Goal: Information Seeking & Learning: Learn about a topic

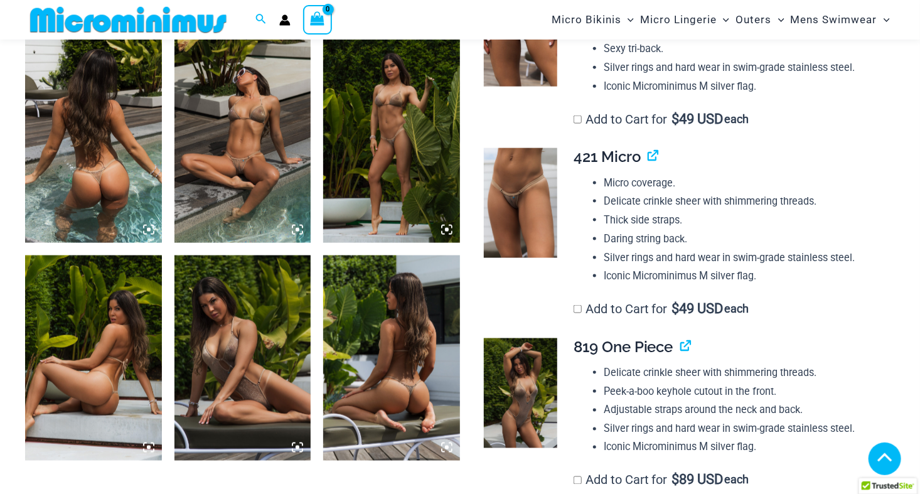
scroll to position [742, 0]
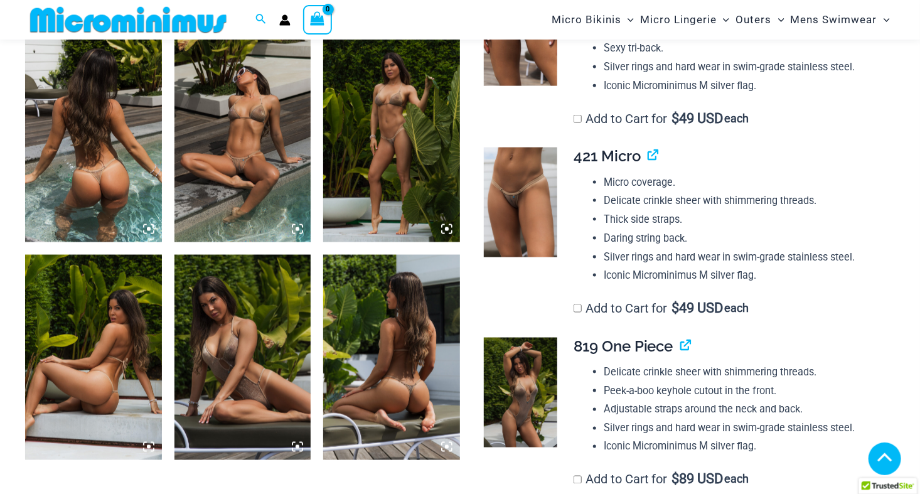
click at [506, 298] on td at bounding box center [518, 232] width 83 height 190
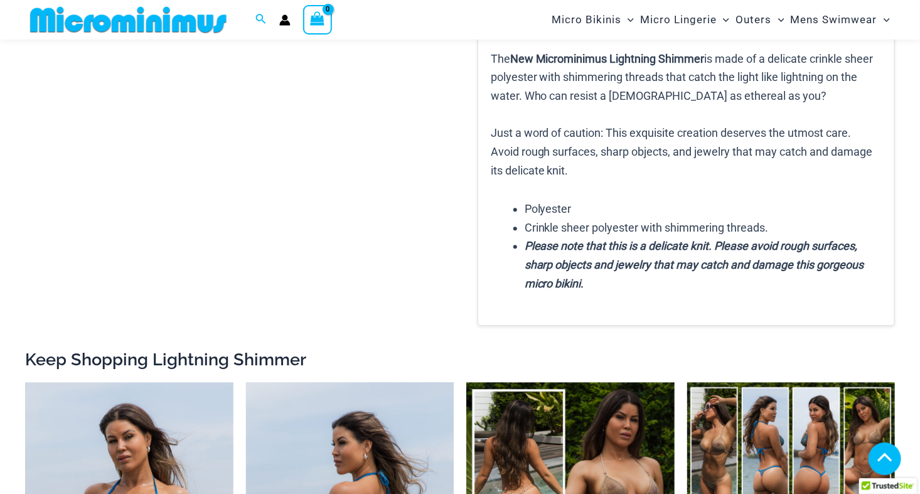
scroll to position [1934, 0]
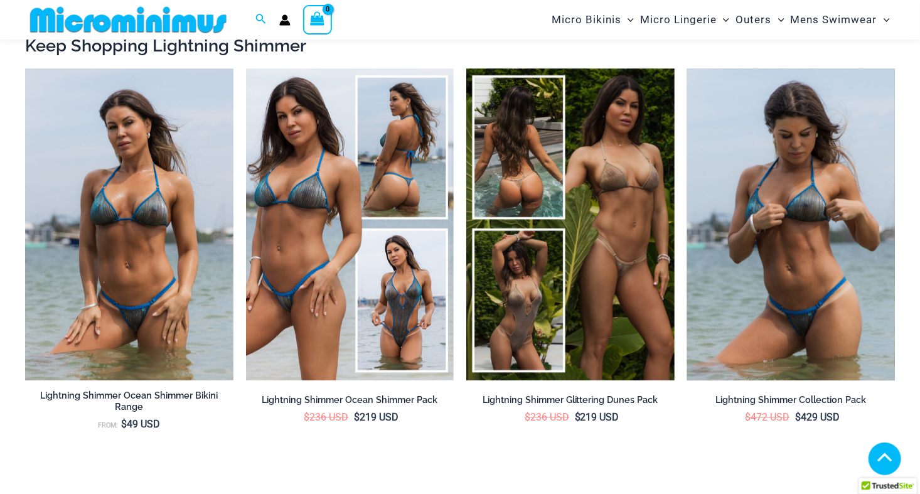
click at [808, 259] on img at bounding box center [791, 224] width 208 height 312
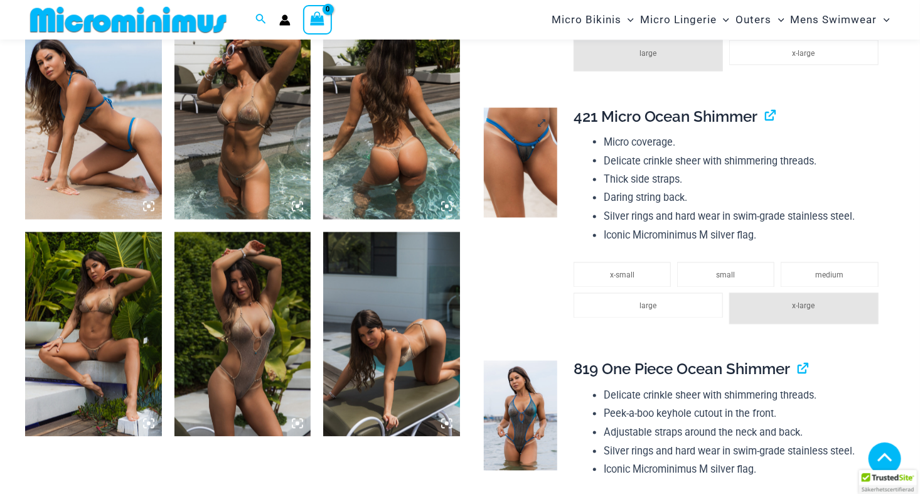
scroll to position [1064, 0]
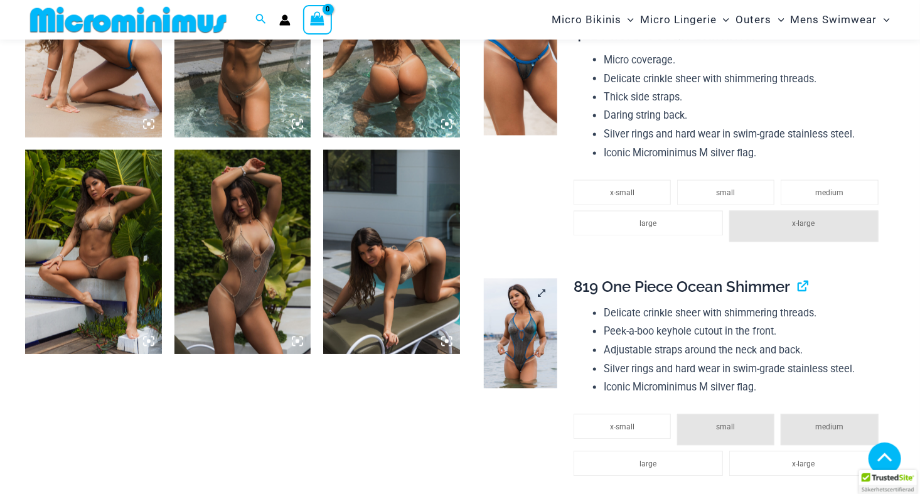
click at [520, 349] on img at bounding box center [520, 334] width 73 height 110
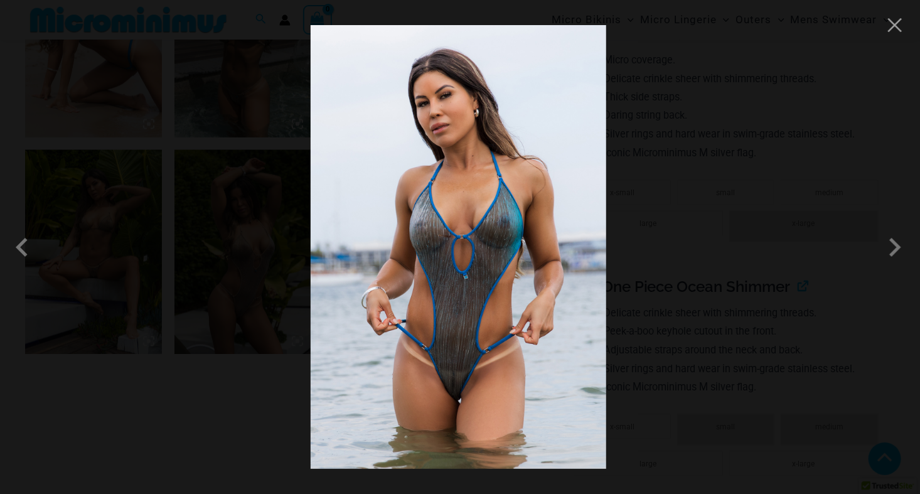
click at [452, 281] on img at bounding box center [459, 247] width 296 height 444
click at [513, 264] on img at bounding box center [459, 247] width 296 height 444
click at [716, 204] on div at bounding box center [460, 247] width 920 height 494
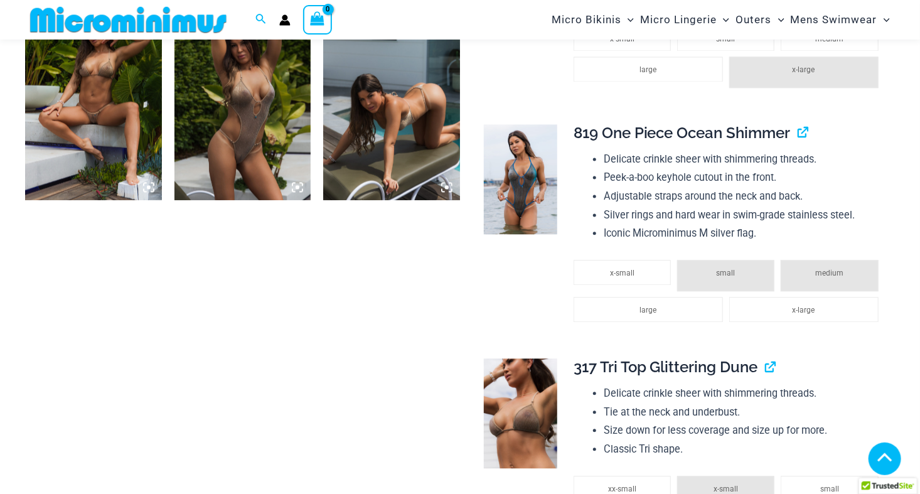
scroll to position [1252, 0]
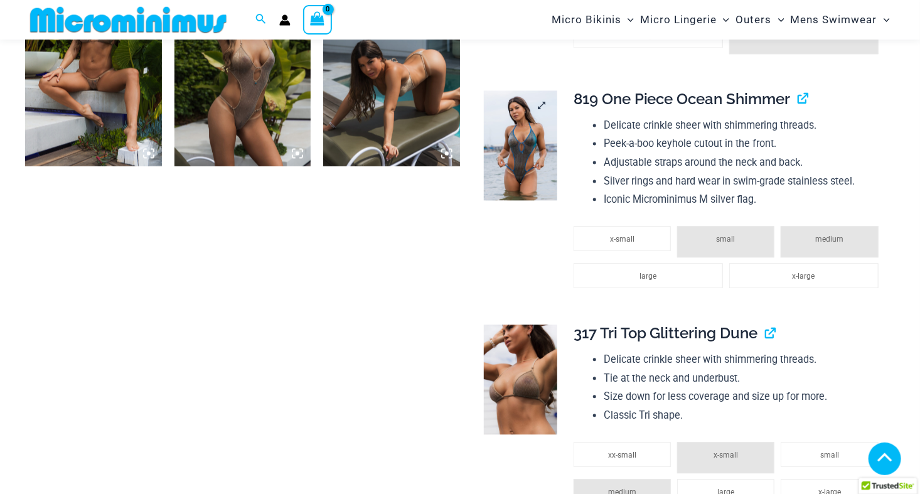
click at [514, 122] on img at bounding box center [520, 145] width 73 height 110
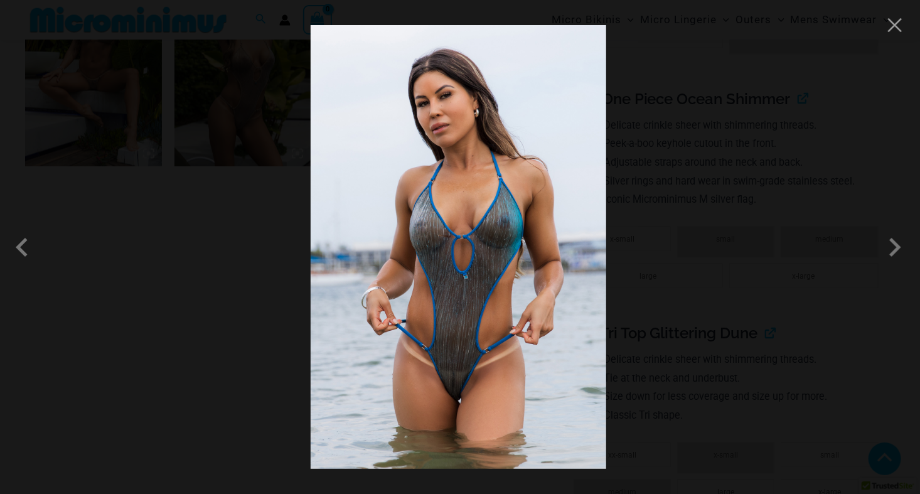
click at [696, 164] on div at bounding box center [460, 247] width 920 height 494
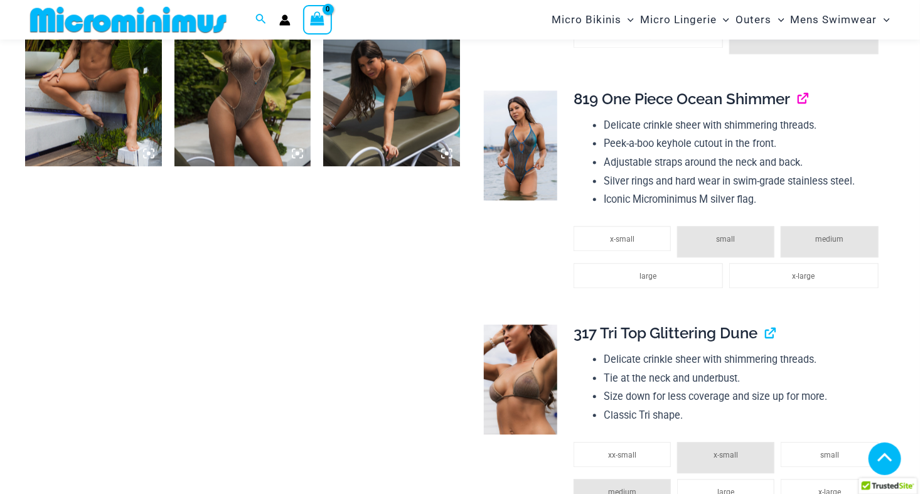
click at [798, 98] on link "View product" at bounding box center [798, 99] width 0 height 18
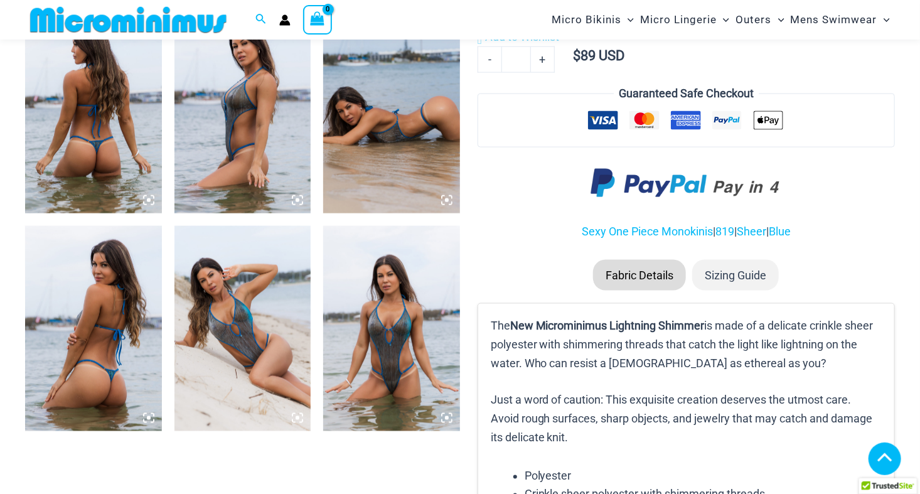
scroll to position [742, 0]
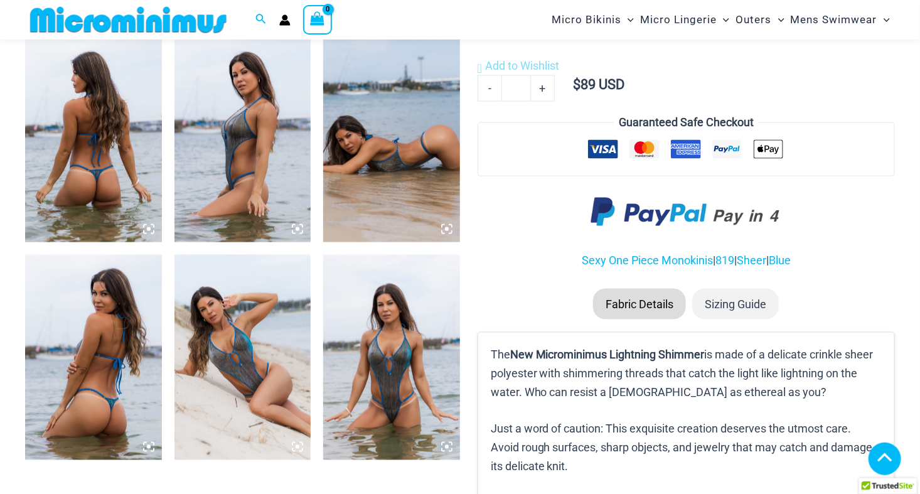
click at [243, 151] on img at bounding box center [242, 140] width 137 height 205
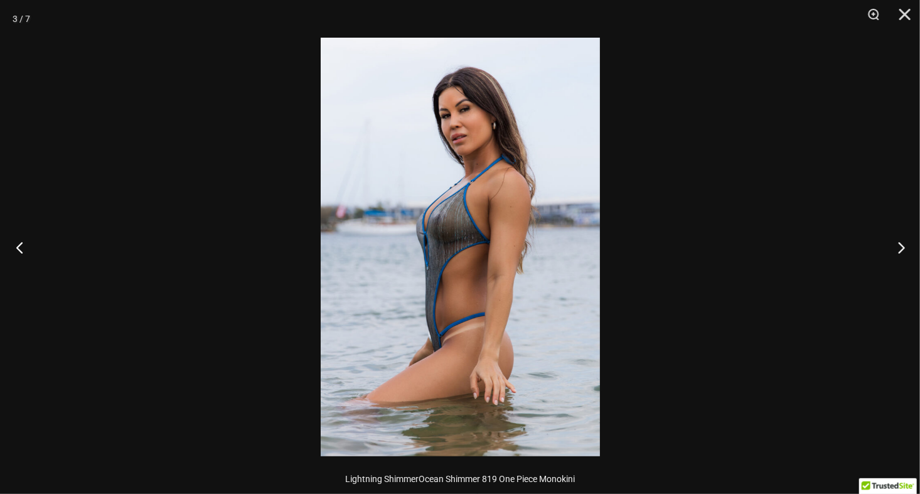
click at [26, 243] on button "Previous" at bounding box center [23, 247] width 47 height 63
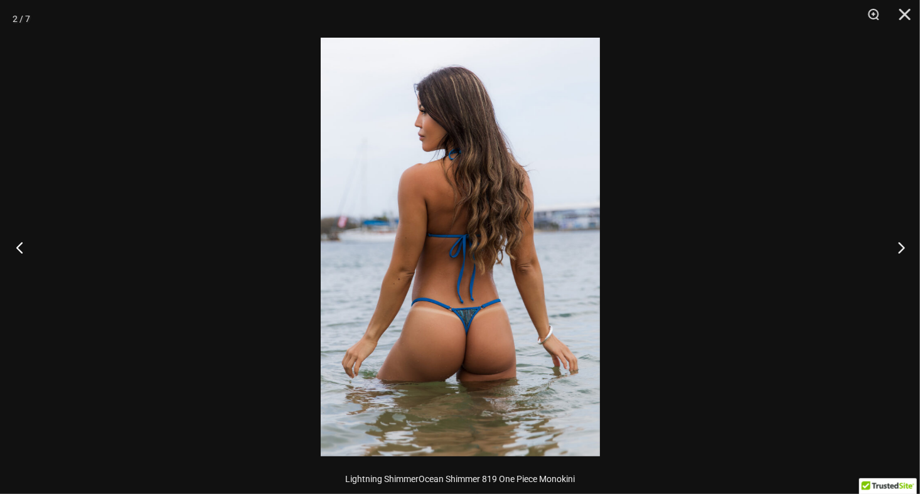
click at [26, 243] on button "Previous" at bounding box center [23, 247] width 47 height 63
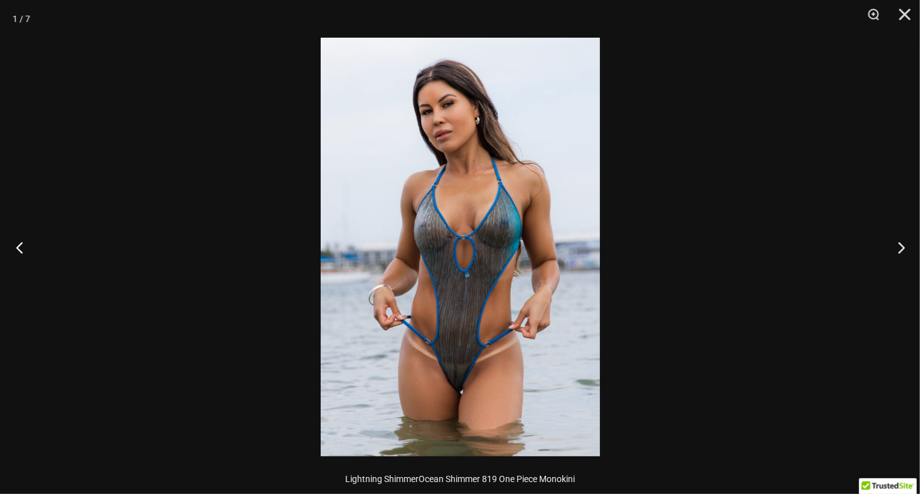
click at [26, 243] on button "Previous" at bounding box center [23, 247] width 47 height 63
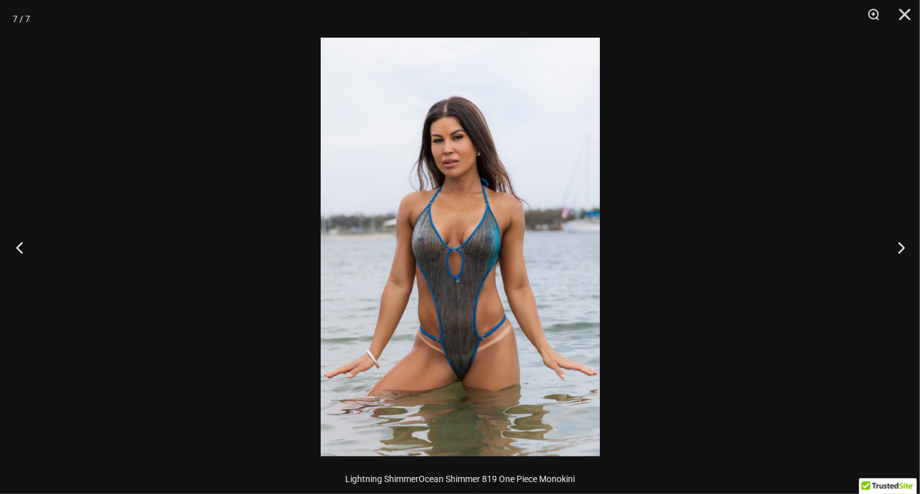
click at [26, 243] on button "Previous" at bounding box center [23, 247] width 47 height 63
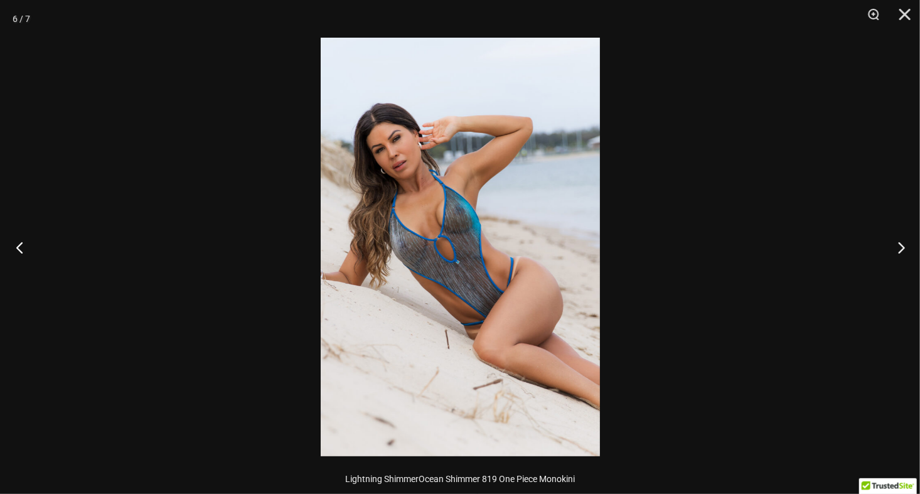
click at [26, 243] on button "Previous" at bounding box center [23, 247] width 47 height 63
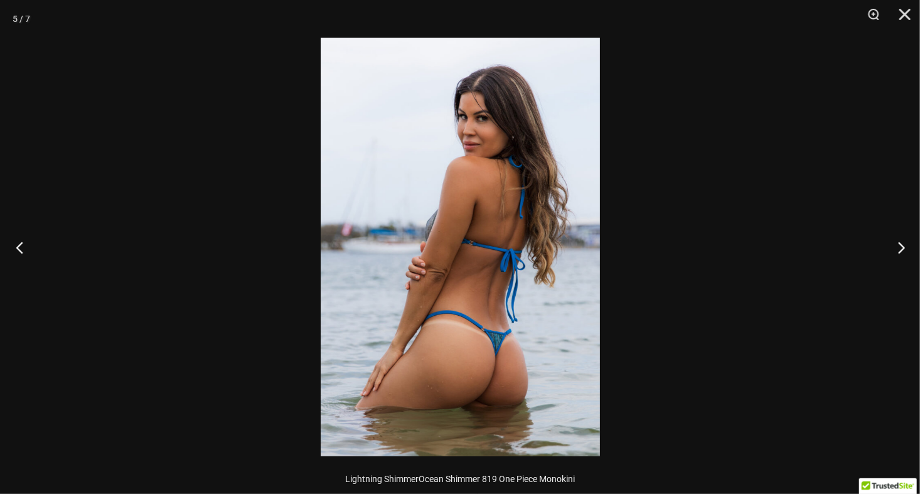
click at [26, 243] on button "Previous" at bounding box center [23, 247] width 47 height 63
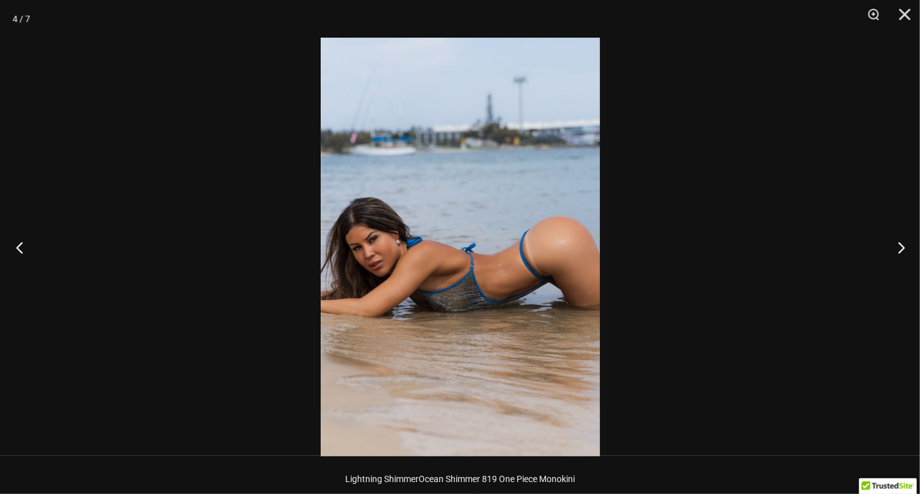
click at [26, 243] on button "Previous" at bounding box center [23, 247] width 47 height 63
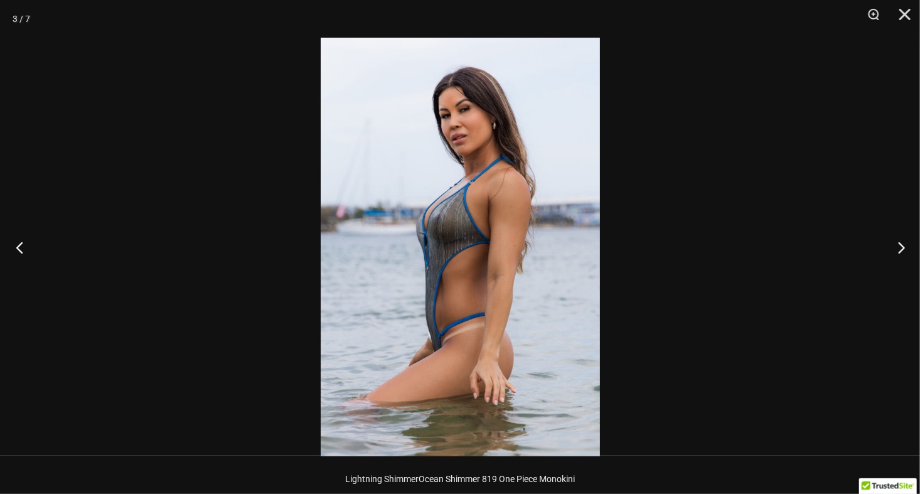
click at [26, 243] on button "Previous" at bounding box center [23, 247] width 47 height 63
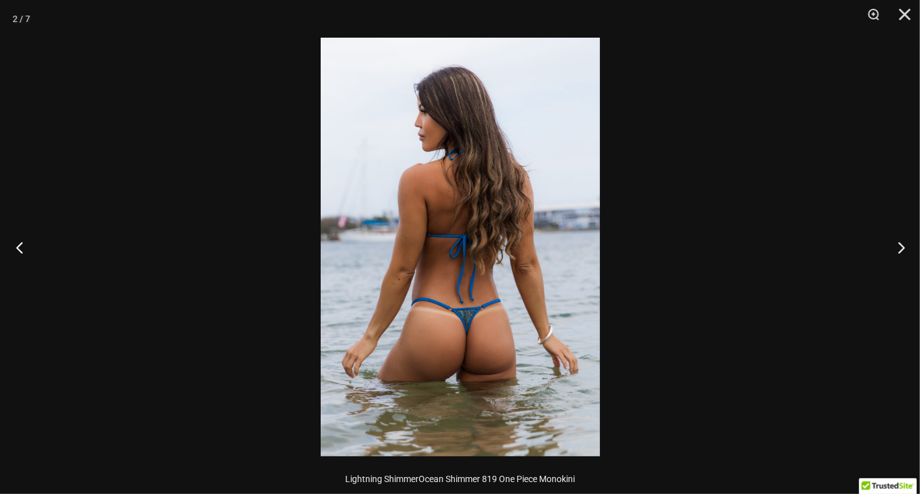
click at [26, 243] on button "Previous" at bounding box center [23, 247] width 47 height 63
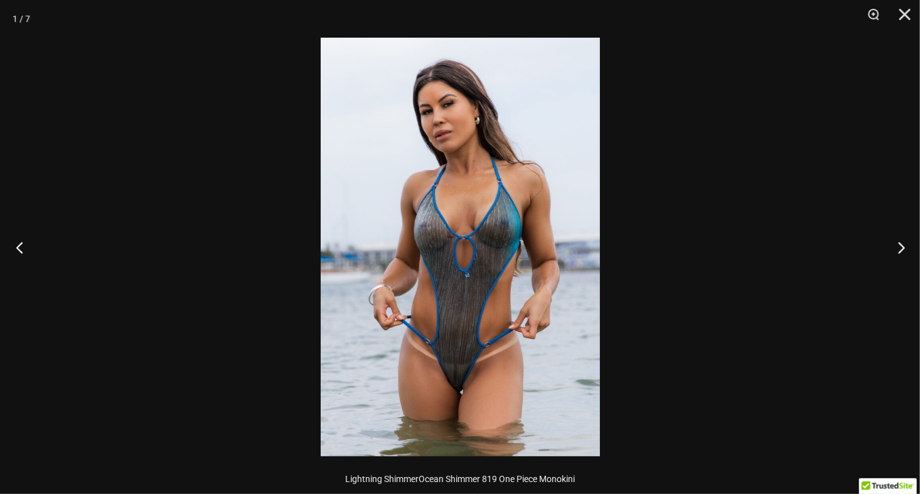
click at [26, 243] on button "Previous" at bounding box center [23, 247] width 47 height 63
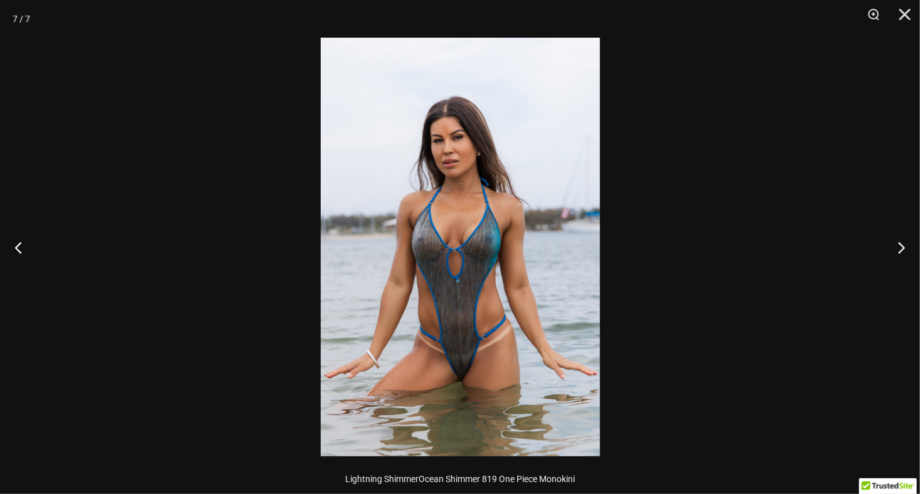
click at [471, 317] on img at bounding box center [460, 247] width 279 height 419
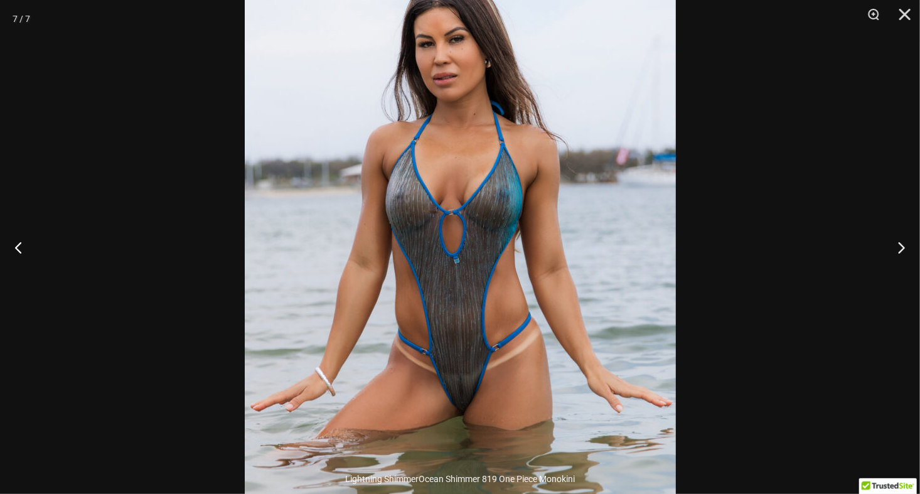
click at [410, 253] on img at bounding box center [460, 208] width 431 height 646
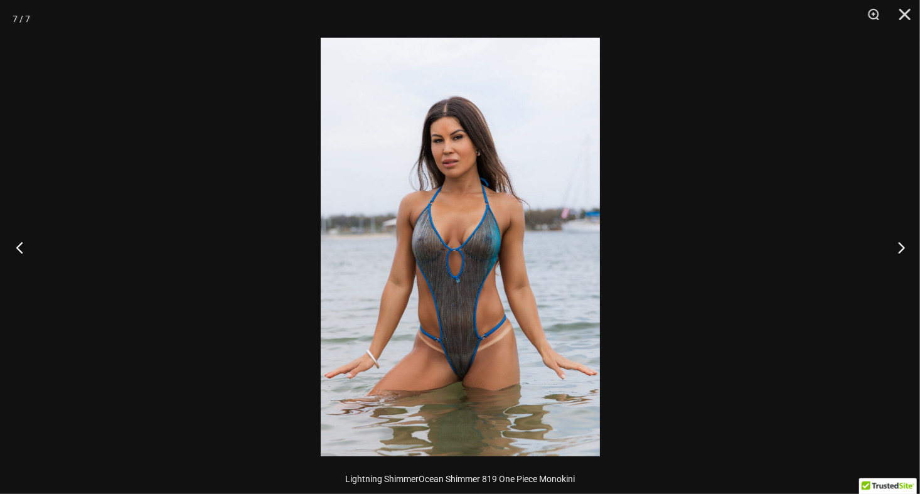
click at [16, 243] on button "Previous" at bounding box center [23, 247] width 47 height 63
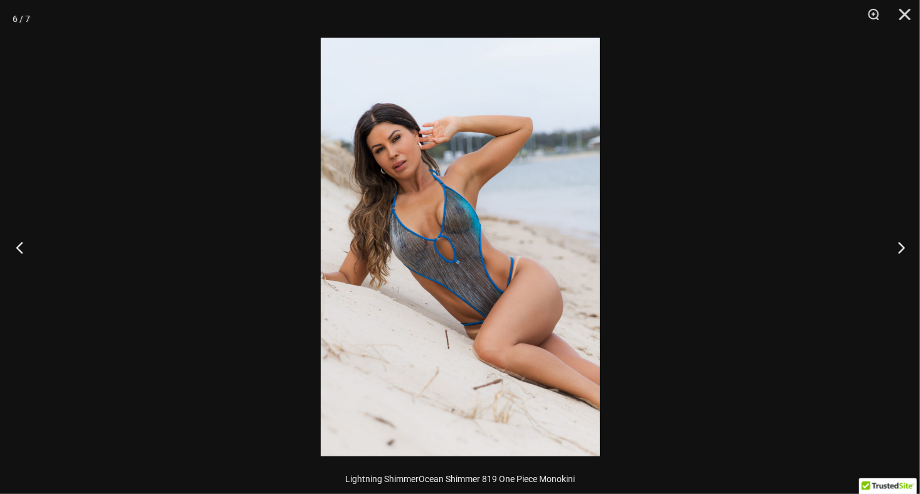
click at [18, 243] on button "Previous" at bounding box center [23, 247] width 47 height 63
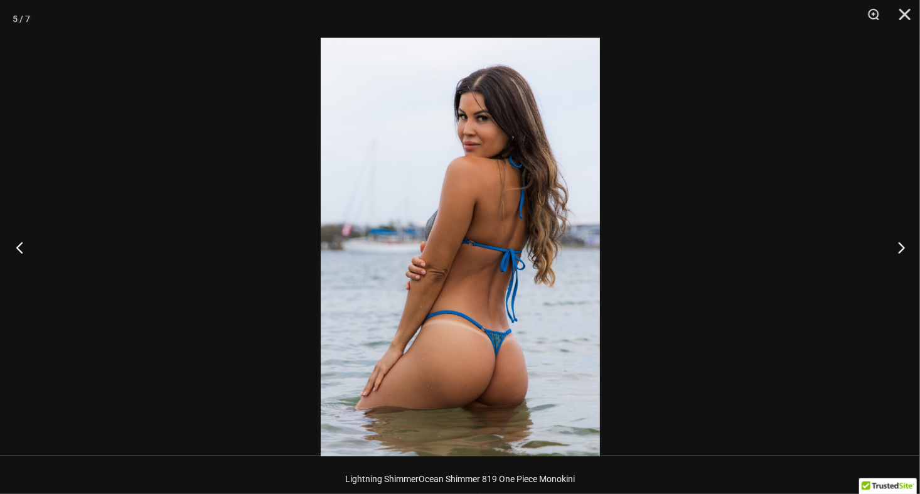
click at [18, 243] on button "Previous" at bounding box center [23, 247] width 47 height 63
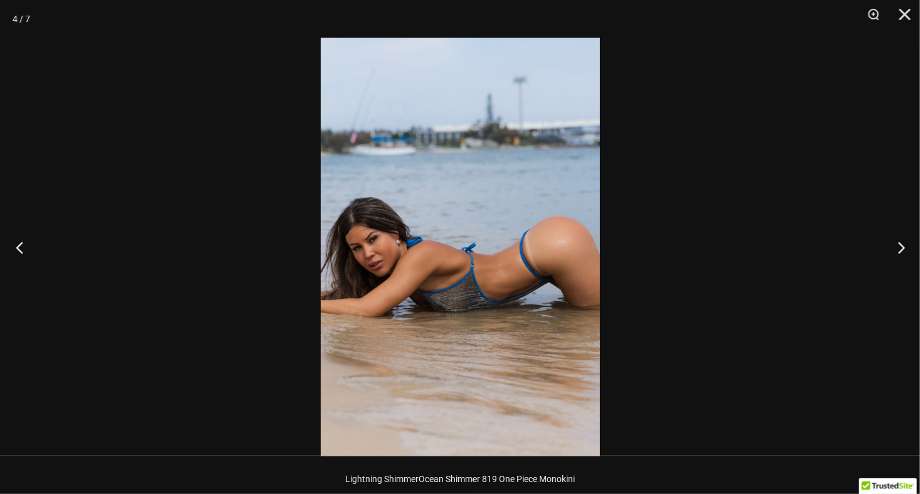
click at [18, 243] on button "Previous" at bounding box center [23, 247] width 47 height 63
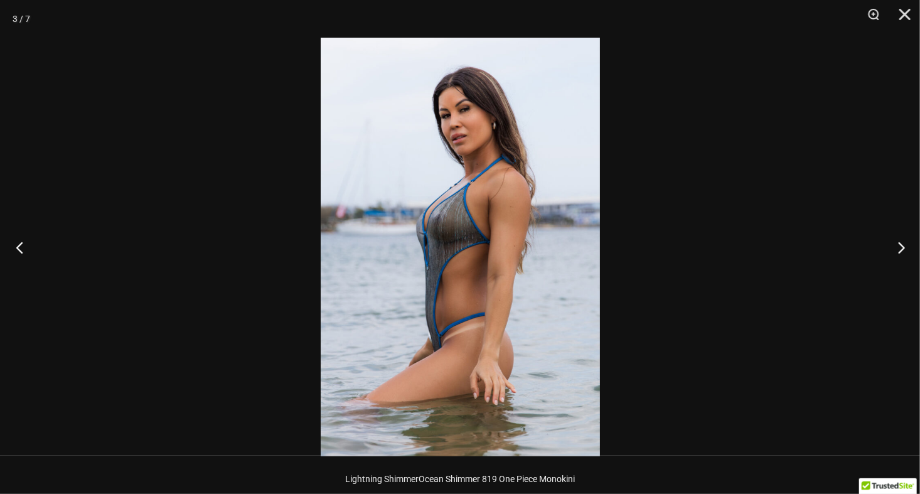
click at [18, 243] on button "Previous" at bounding box center [23, 247] width 47 height 63
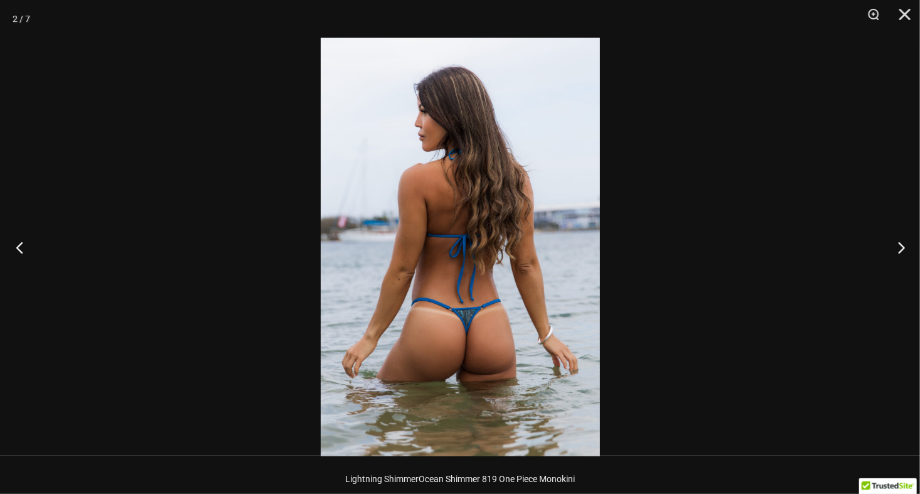
click at [18, 243] on button "Previous" at bounding box center [23, 247] width 47 height 63
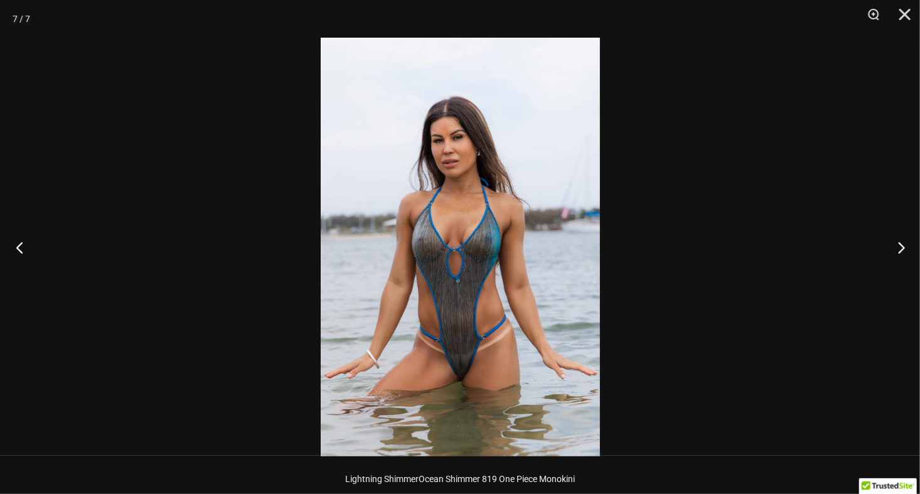
click at [18, 243] on button "Previous" at bounding box center [23, 247] width 47 height 63
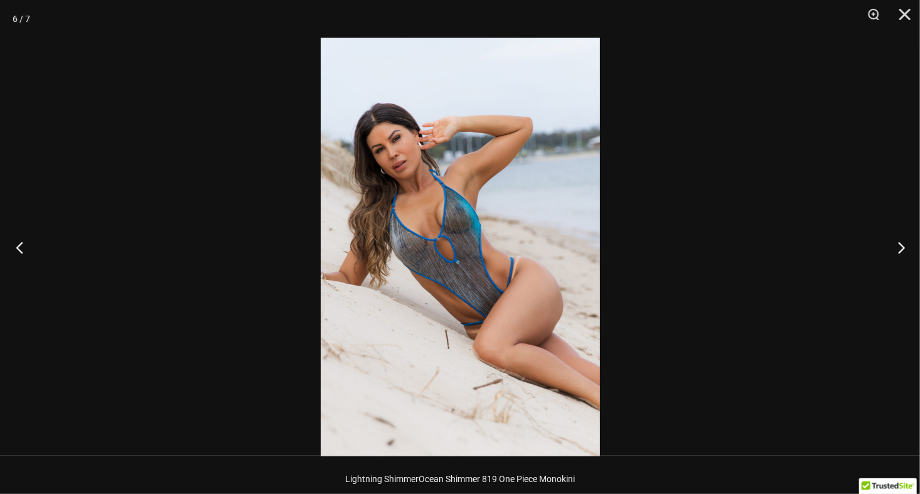
click at [18, 243] on button "Previous" at bounding box center [23, 247] width 47 height 63
